Goal: Task Accomplishment & Management: Manage account settings

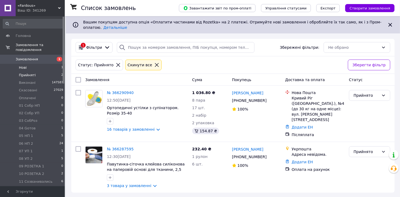
click at [38, 64] on li "Нові 1" at bounding box center [33, 68] width 66 height 8
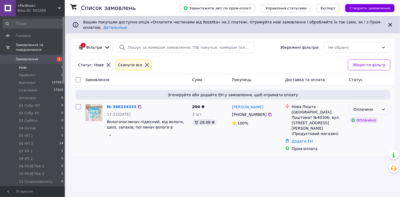
click at [380, 105] on div "Оплачено" at bounding box center [369, 109] width 41 height 11
click at [370, 118] on li "Прийнято" at bounding box center [370, 117] width 41 height 10
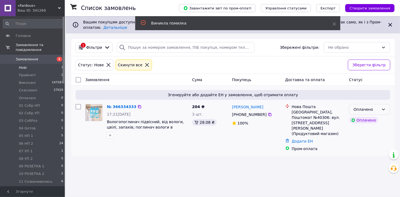
click at [379, 107] on div "Оплачено" at bounding box center [367, 110] width 26 height 6
click at [371, 125] on li "12 Сообщ об ОПЛ" at bounding box center [370, 126] width 41 height 15
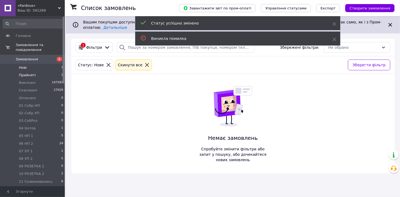
click at [33, 73] on span "Прийняті" at bounding box center [27, 75] width 17 height 5
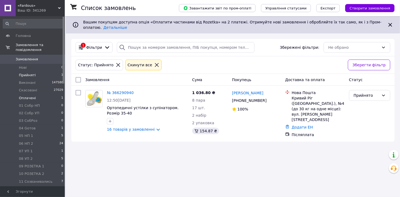
click at [31, 96] on span "Оплачені" at bounding box center [27, 98] width 17 height 5
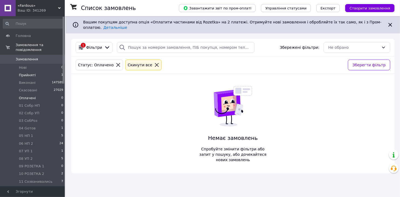
click at [37, 72] on li "Прийняті 1" at bounding box center [33, 76] width 66 height 8
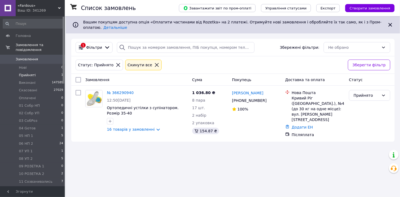
click at [87, 152] on div "Список замовлень Завантажити звіт по пром-оплаті Управління статусами Експорт С…" at bounding box center [233, 98] width 334 height 197
